Goal: Task Accomplishment & Management: Use online tool/utility

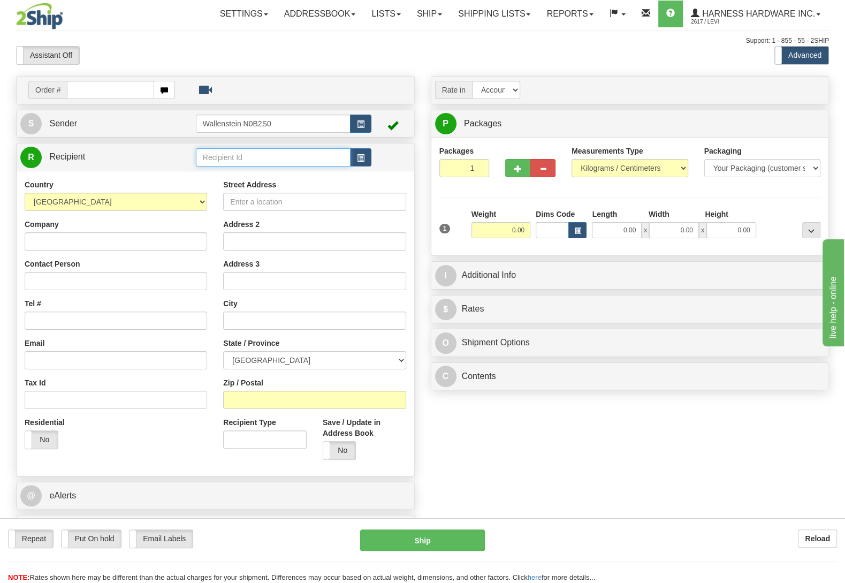
click at [268, 158] on input "text" at bounding box center [273, 157] width 155 height 18
type input "OROM"
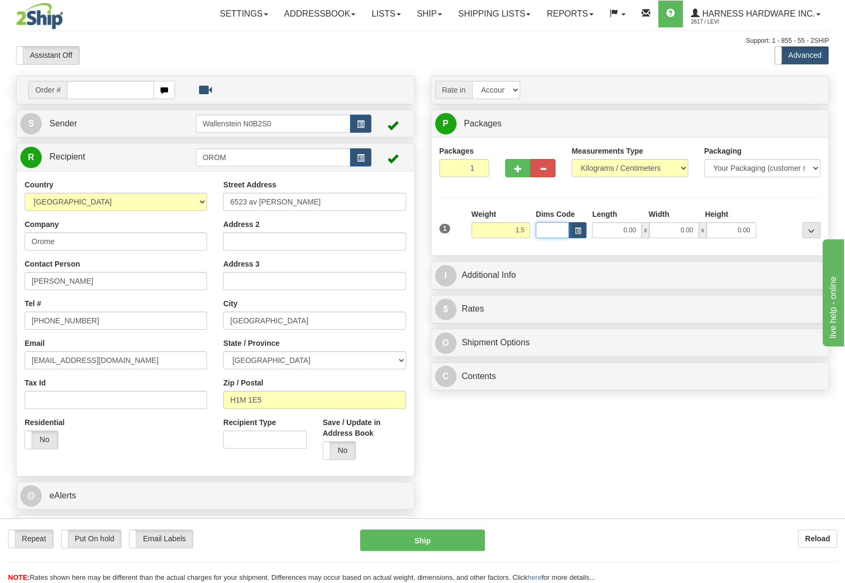
type input "1.50"
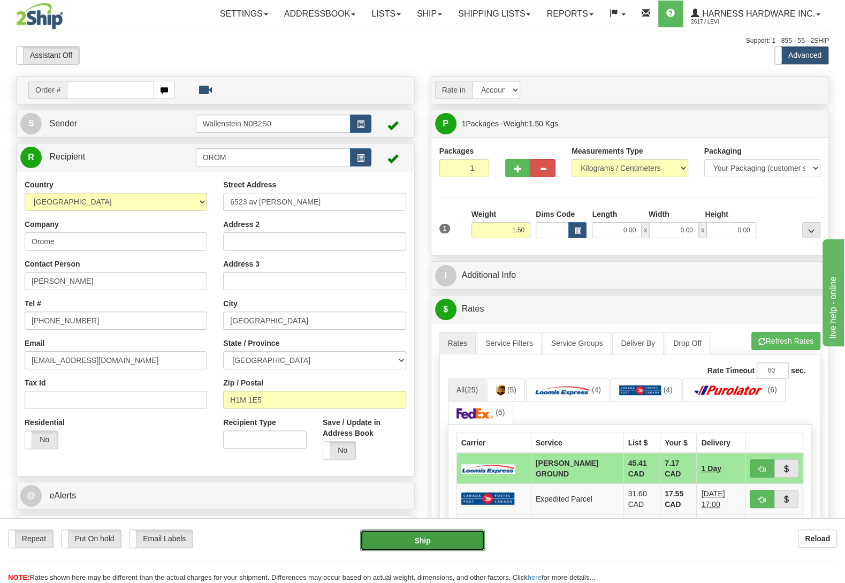
click at [447, 534] on button "Ship" at bounding box center [422, 539] width 125 height 21
type input "DD"
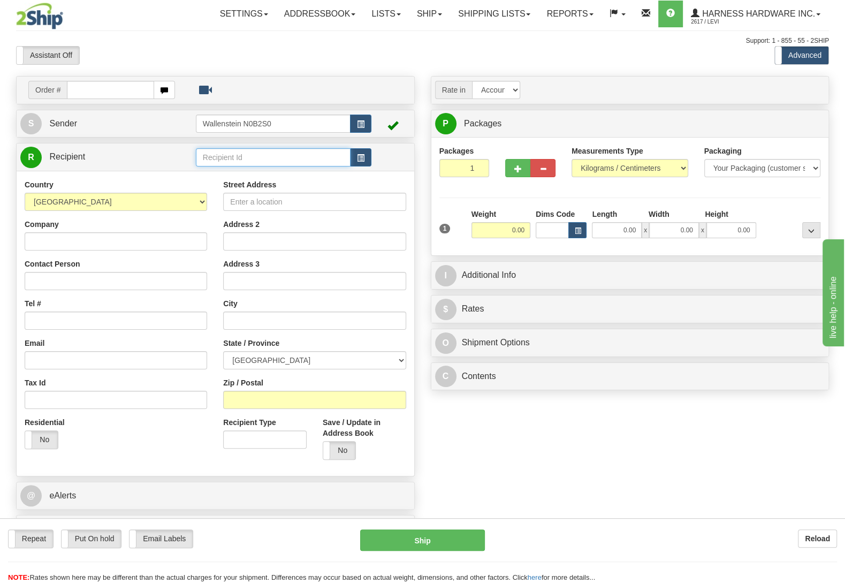
click at [240, 154] on input "text" at bounding box center [273, 157] width 155 height 18
type input "ELET"
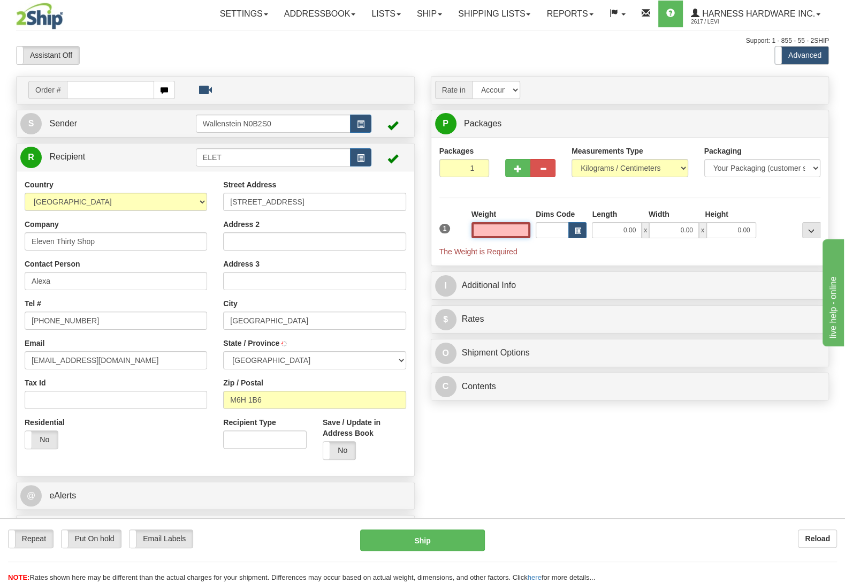
type input "[GEOGRAPHIC_DATA]"
type input "3.50"
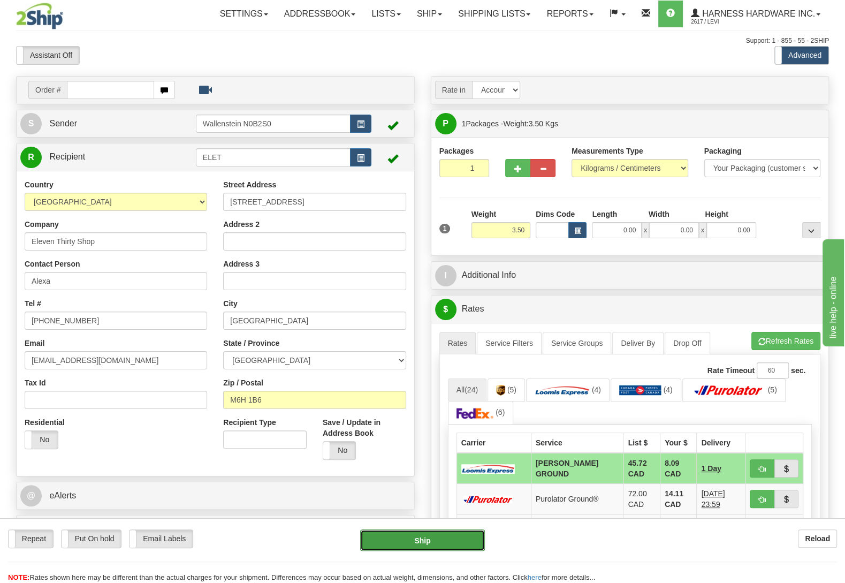
click at [433, 536] on button "Ship" at bounding box center [422, 539] width 125 height 21
type input "DD"
